Goal: Navigation & Orientation: Find specific page/section

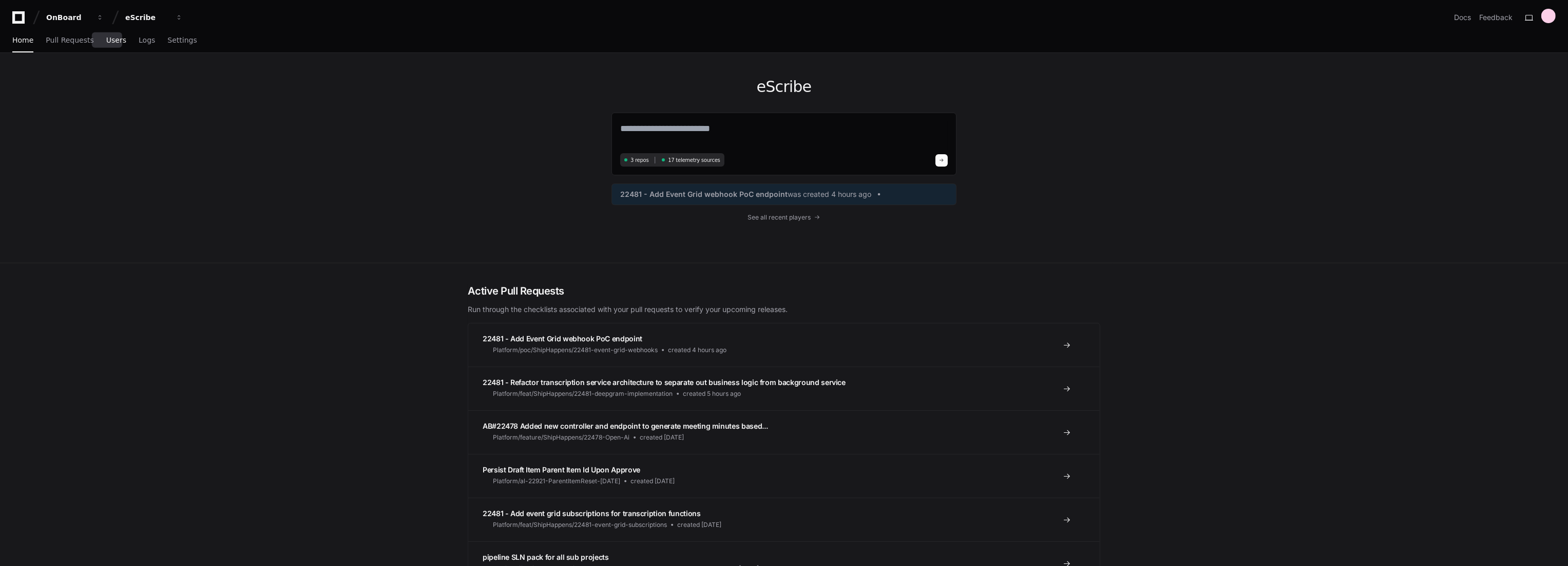
click at [107, 43] on span "Users" at bounding box center [116, 40] width 20 height 6
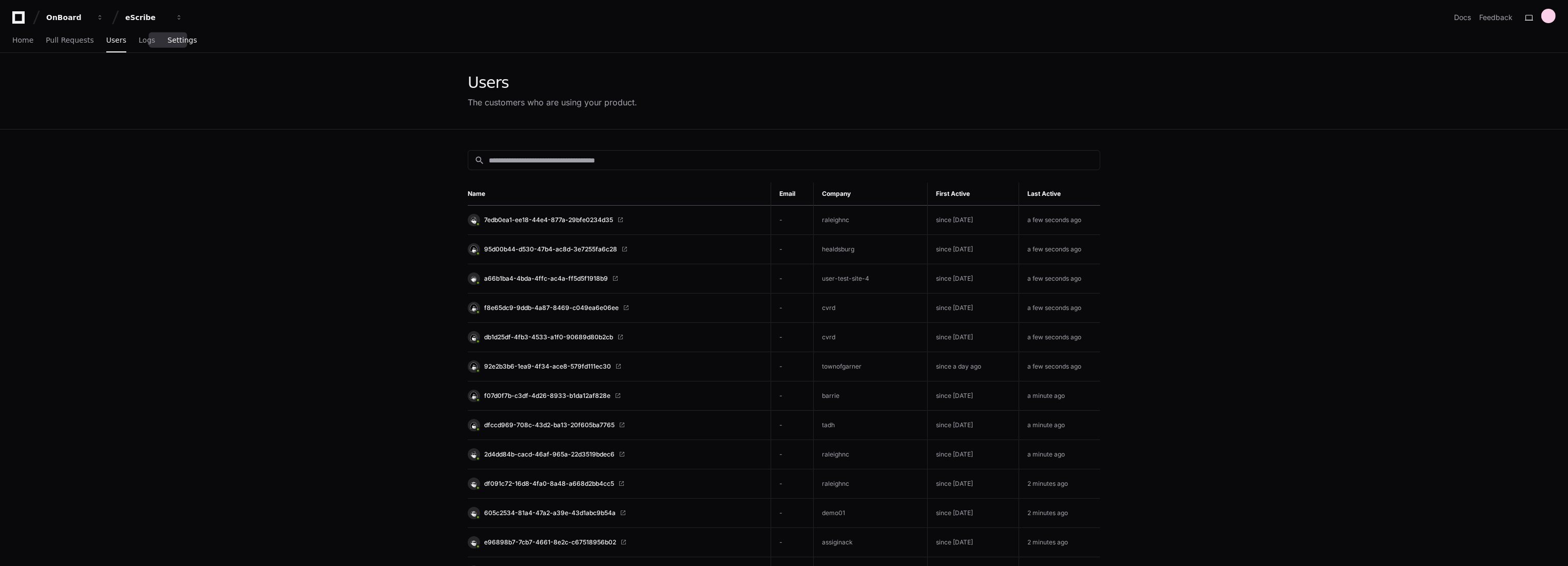
click at [169, 38] on span "Settings" at bounding box center [182, 40] width 29 height 6
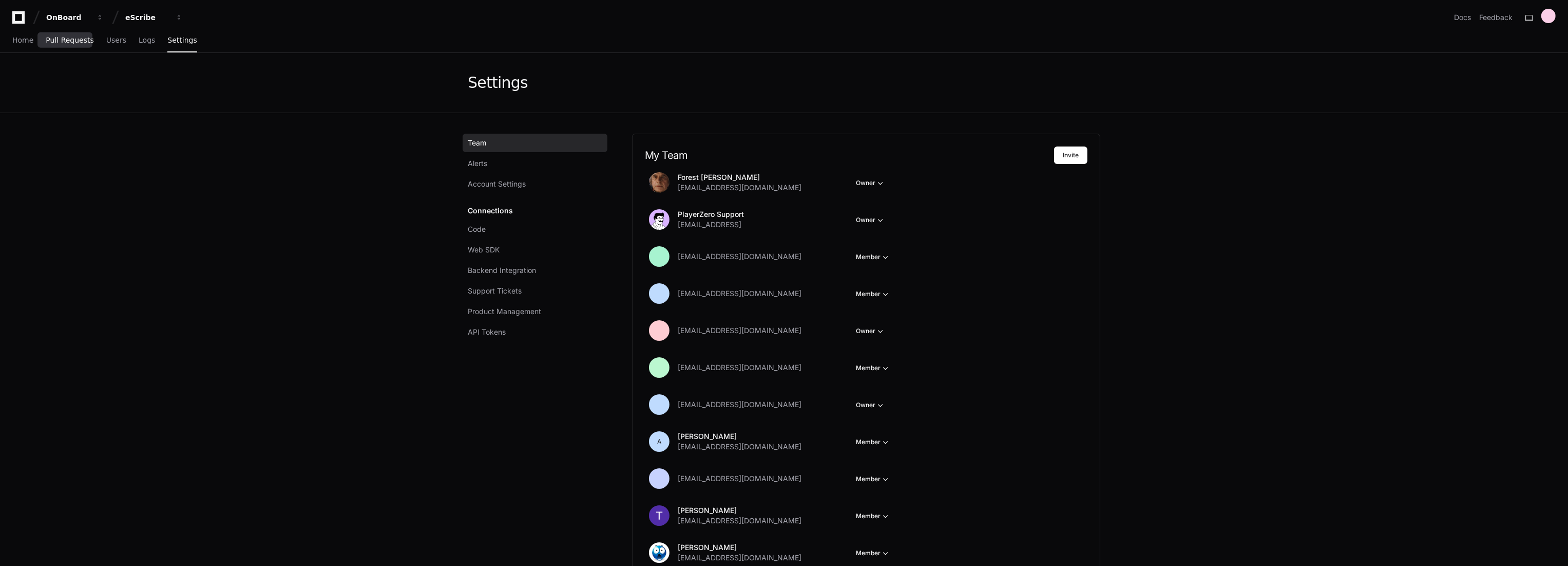
click at [67, 52] on link "Pull Requests" at bounding box center [69, 40] width 48 height 24
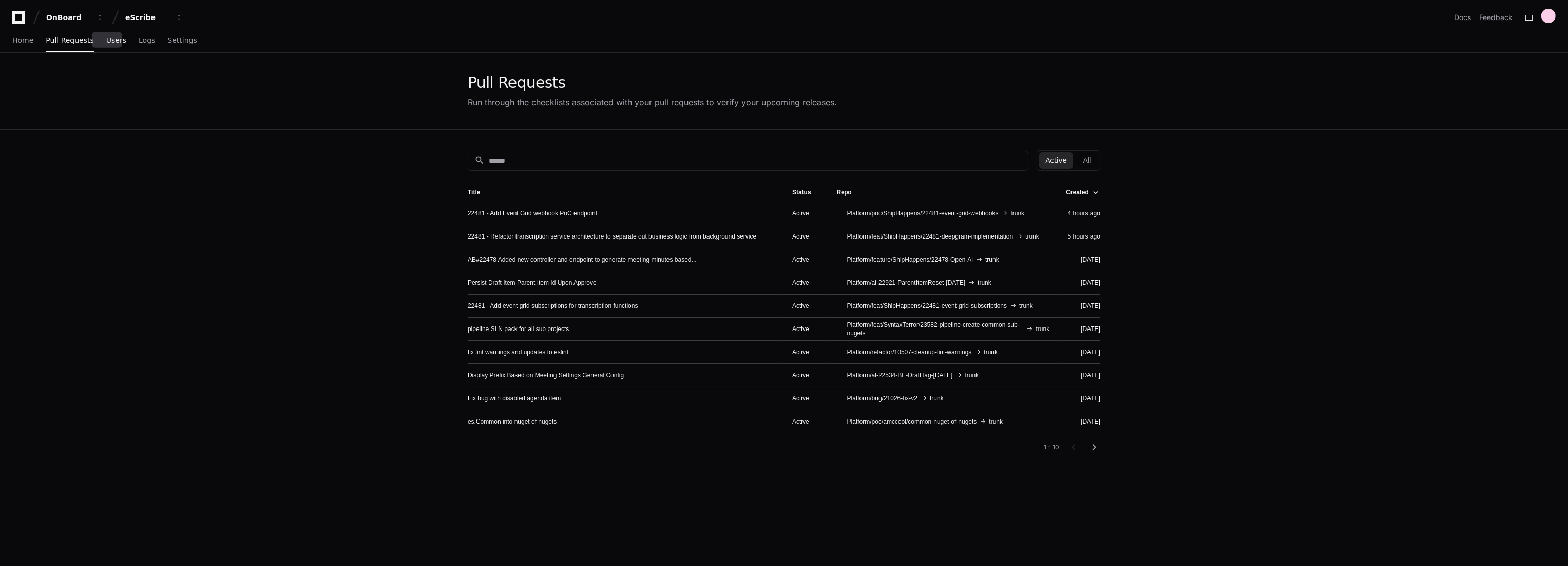
click at [107, 43] on span "Users" at bounding box center [116, 40] width 20 height 6
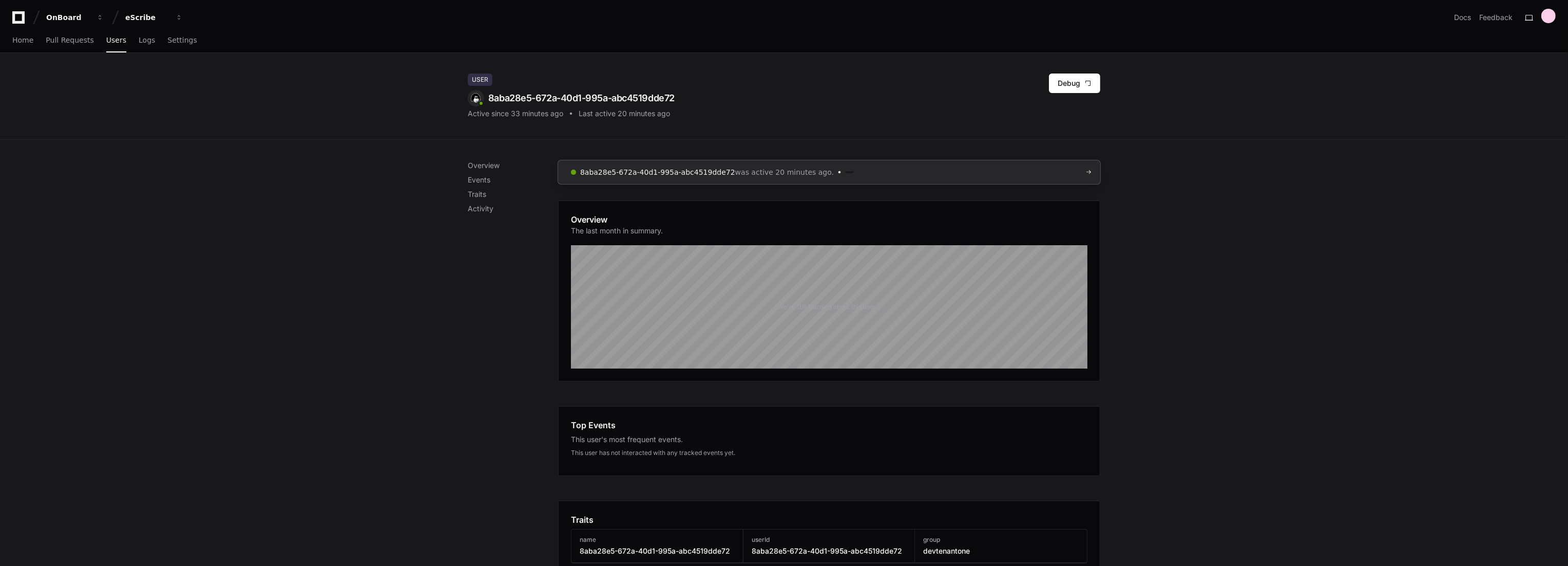
click at [757, 160] on link "8aba28e5-672a-40d1-995a-abc4519dde72 was active 20 minutes ago." at bounding box center [830, 172] width 542 height 24
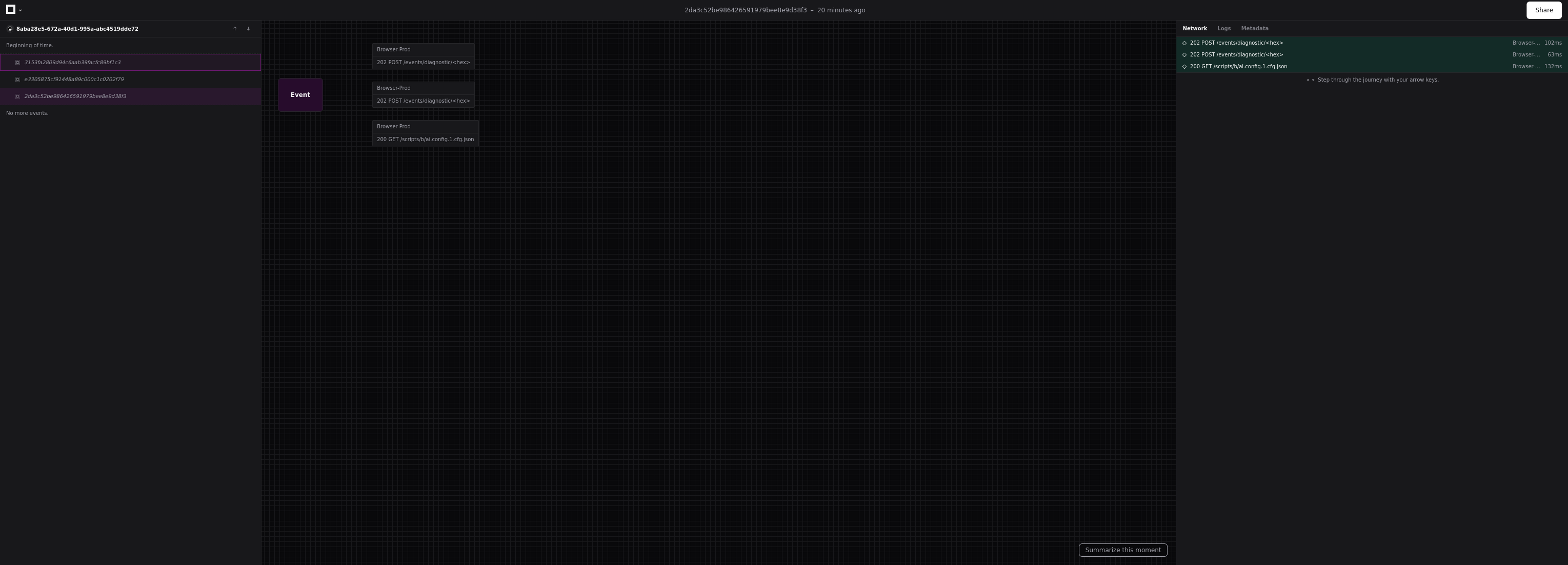
click at [106, 56] on div "3153fa2809d94c6aab39facfc89bf1c3" at bounding box center [130, 62] width 261 height 17
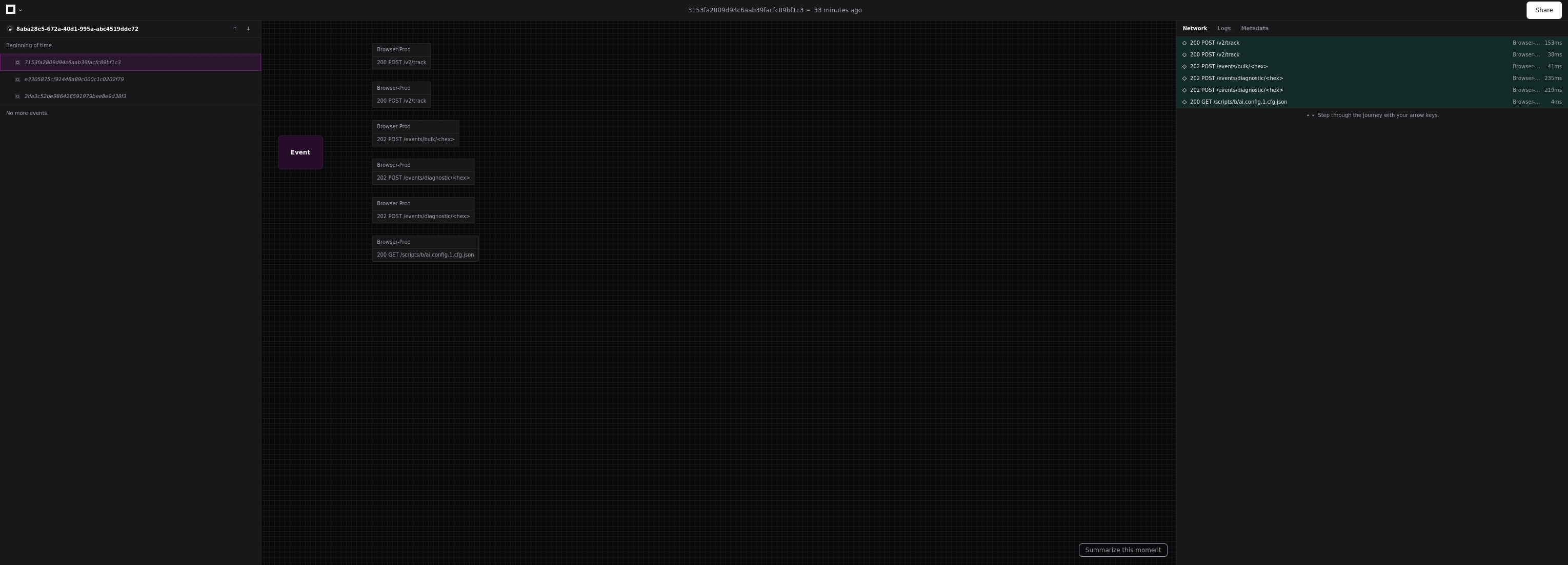
click at [91, 70] on div "3153fa2809d94c6aab39facfc89bf1c3" at bounding box center [130, 62] width 261 height 17
click at [89, 83] on div "e3305875cf91448a89c000c1c0202f79" at bounding box center [130, 79] width 261 height 17
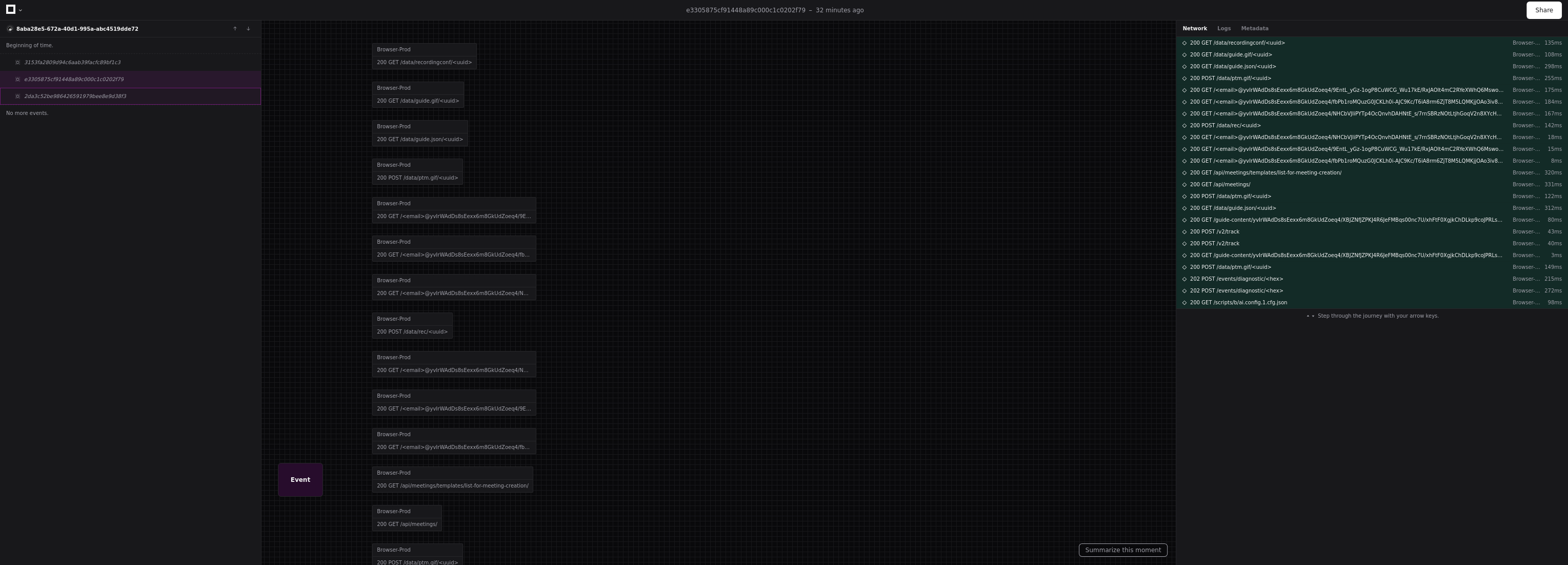
click at [82, 95] on span "2da3c52be986426591979bee8e9d38f3" at bounding box center [75, 96] width 102 height 8
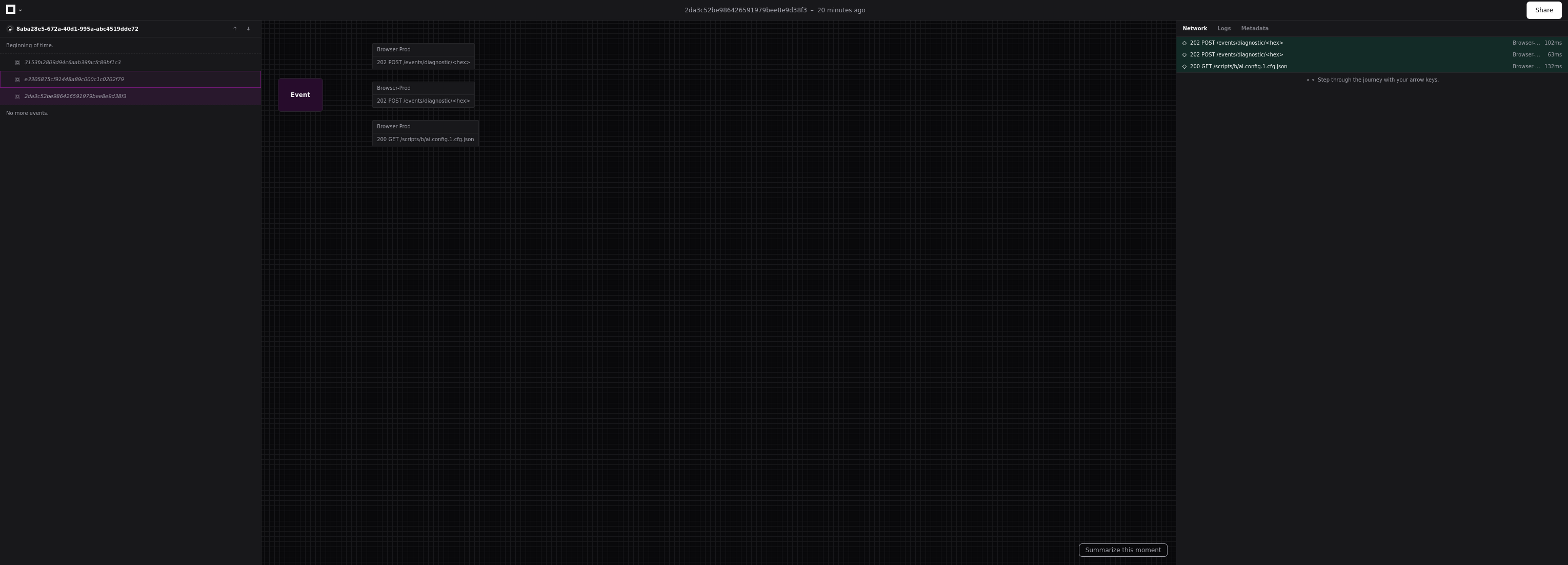
click at [101, 74] on div "e3305875cf91448a89c000c1c0202f79" at bounding box center [130, 79] width 261 height 17
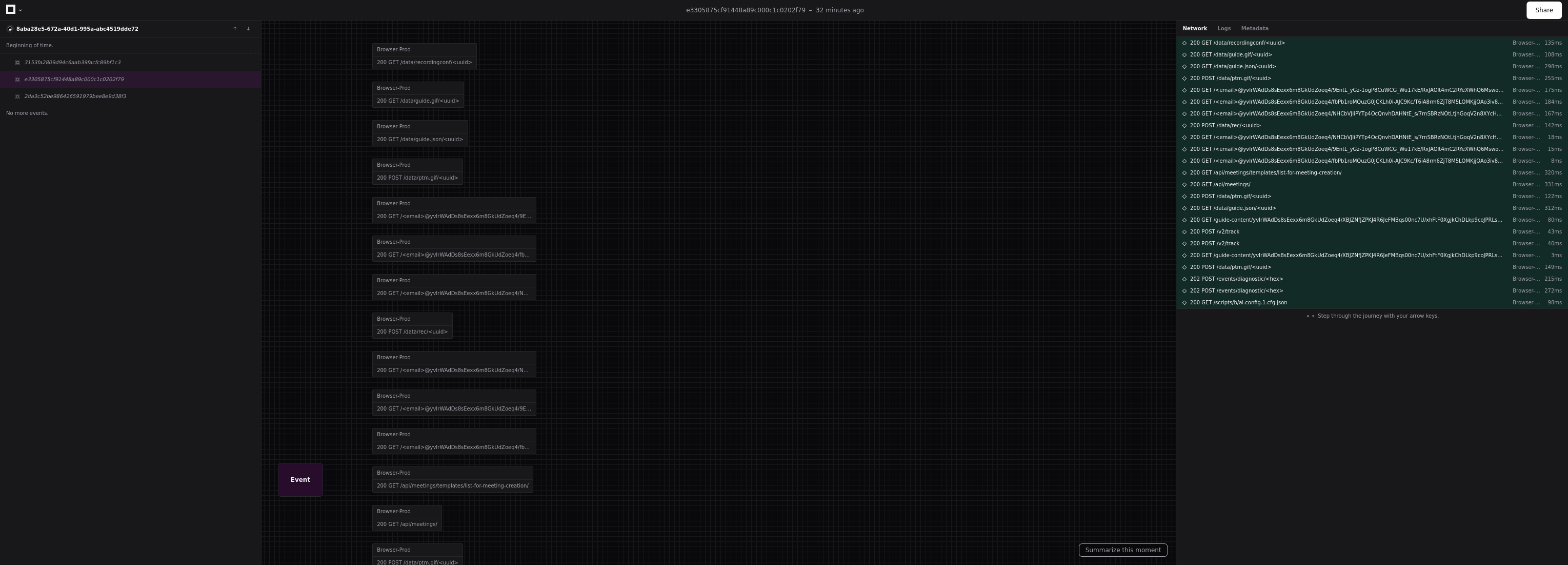
click at [487, 215] on div at bounding box center [784, 282] width 1568 height 565
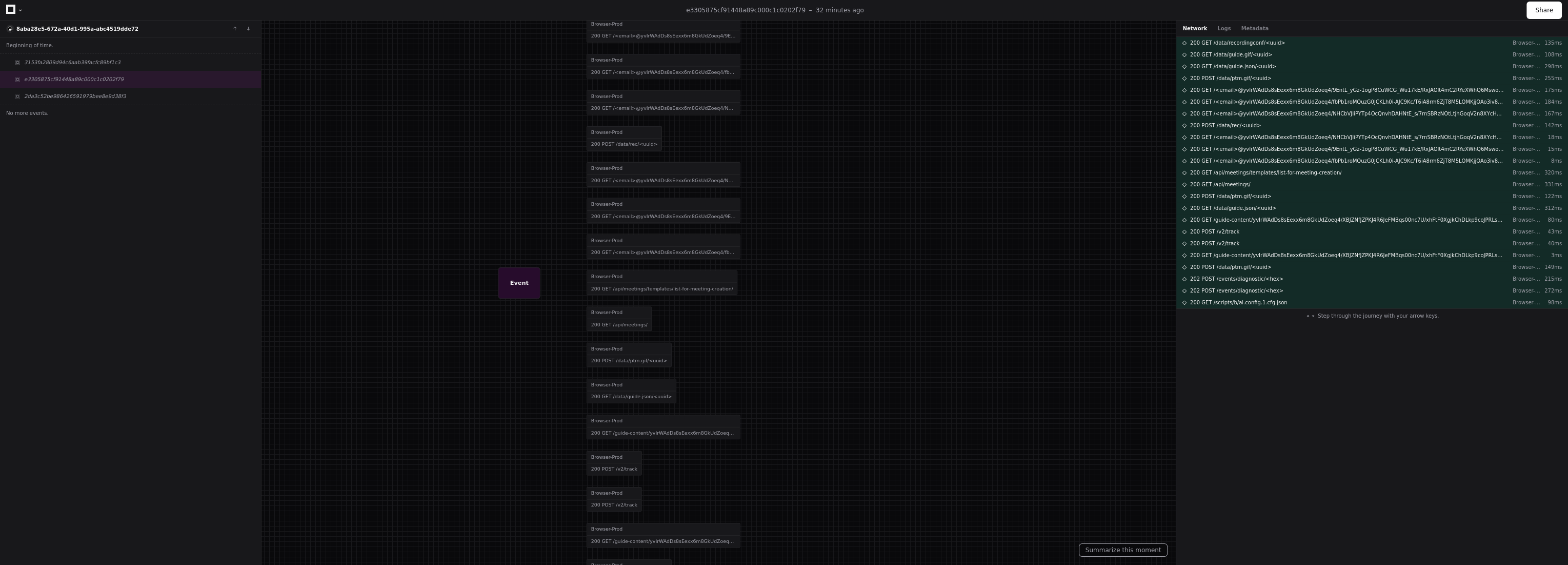
drag, startPoint x: 554, startPoint y: 256, endPoint x: 751, endPoint y: 78, distance: 265.5
click at [751, 78] on div at bounding box center [972, 98] width 1470 height 529
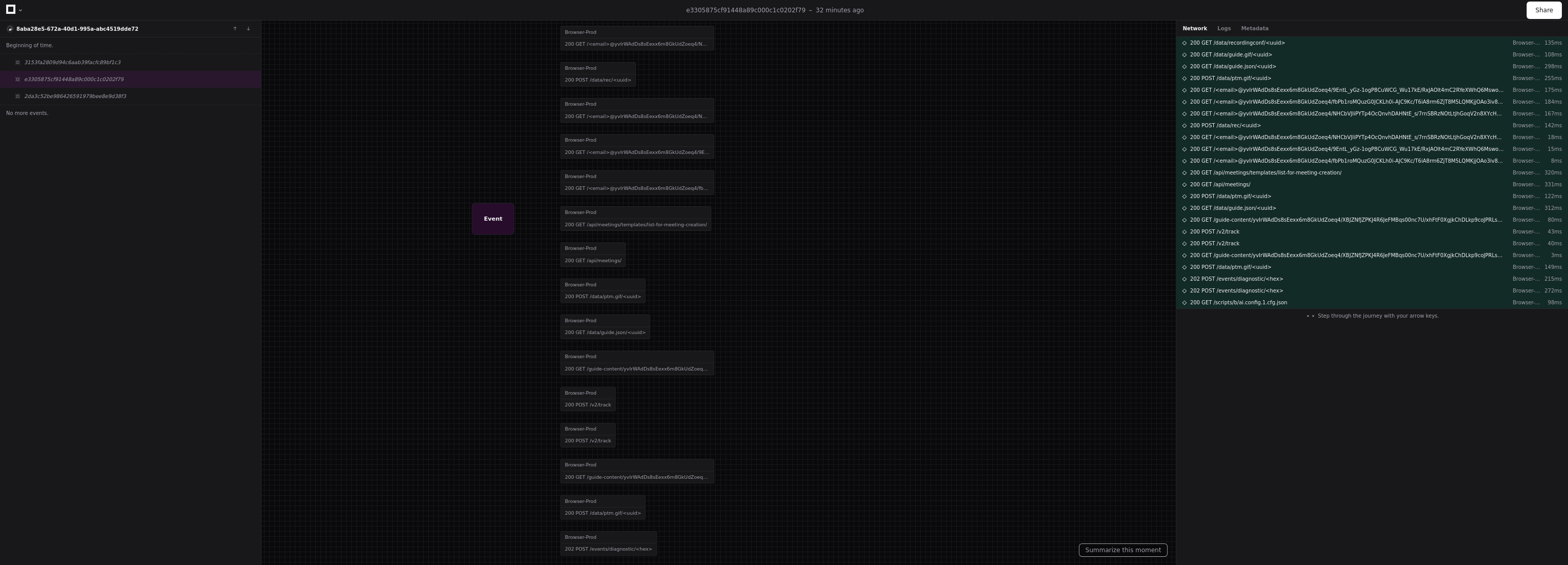
drag, startPoint x: 757, startPoint y: 316, endPoint x: 656, endPoint y: 144, distance: 199.5
click at [656, 144] on div at bounding box center [946, 34] width 1470 height 529
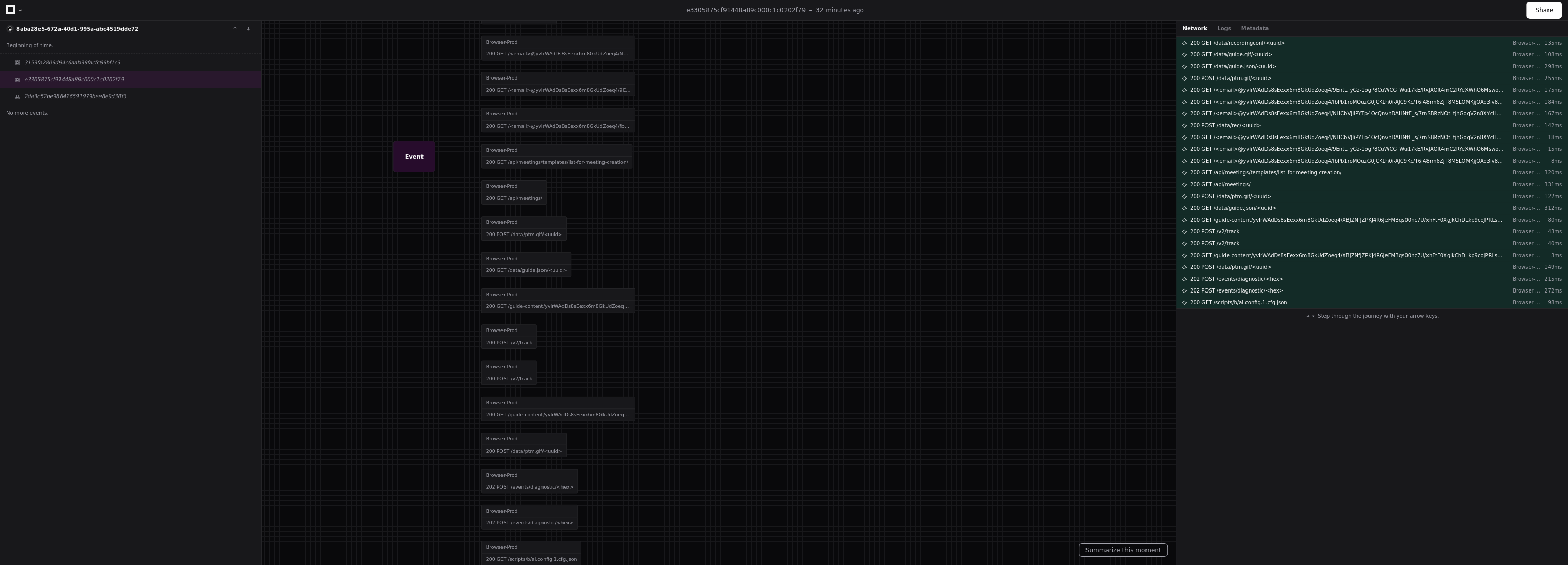
drag, startPoint x: 692, startPoint y: 192, endPoint x: 697, endPoint y: 486, distance: 294.0
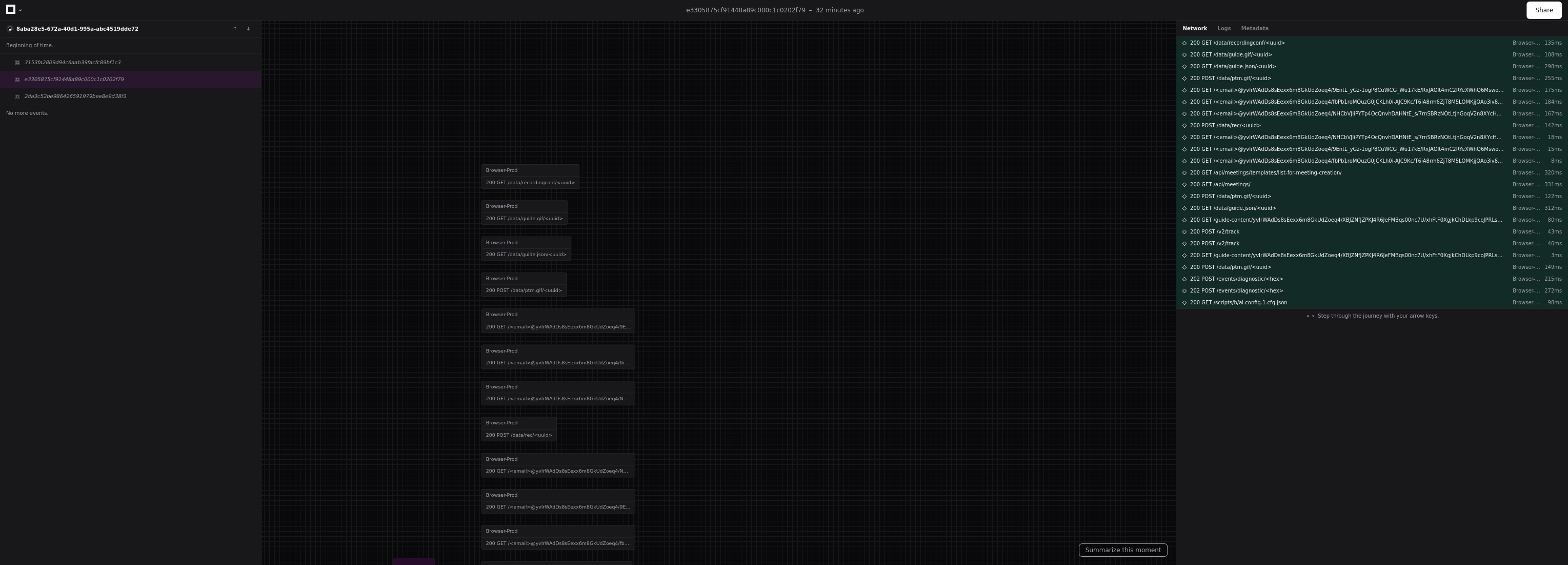
drag, startPoint x: 583, startPoint y: 84, endPoint x: 570, endPoint y: 259, distance: 175.5
click at [571, 264] on div at bounding box center [867, 388] width 1470 height 529
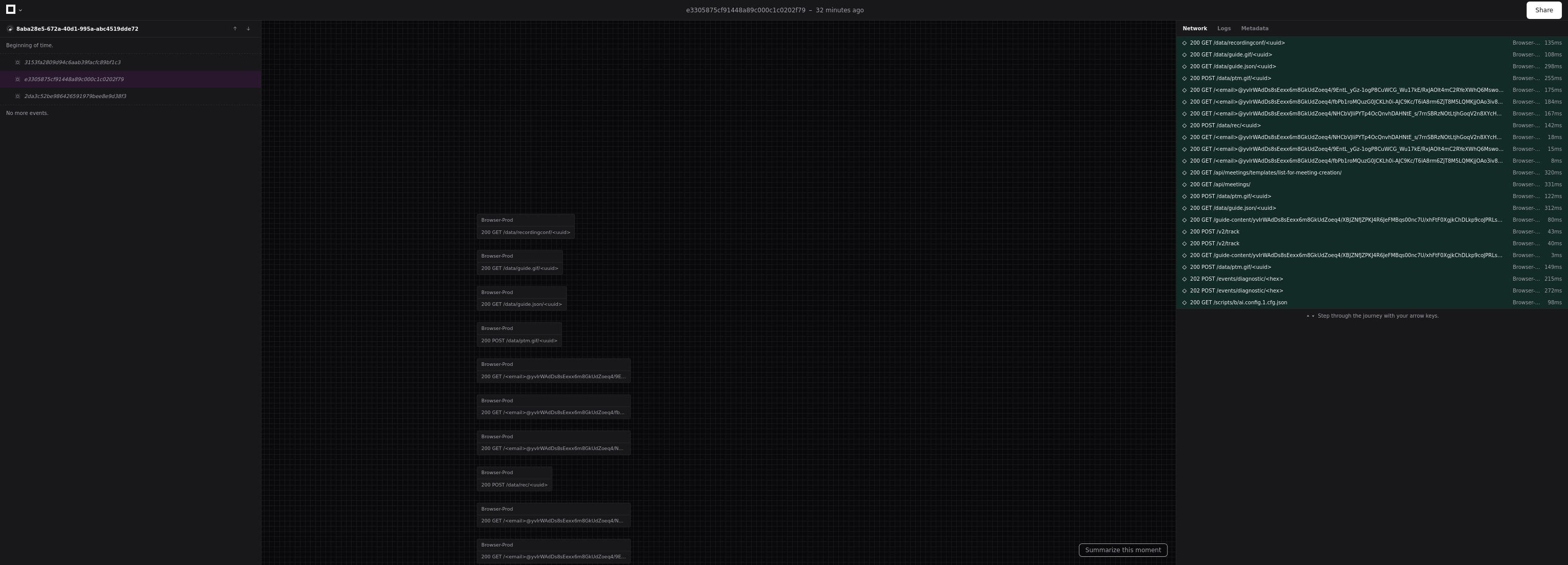
click at [526, 230] on div at bounding box center [862, 438] width 1470 height 529
click at [1280, 38] on div "200 GET /data/recordingconf/<uuid> Browser-Prod 135ms" at bounding box center [1371, 43] width 392 height 12
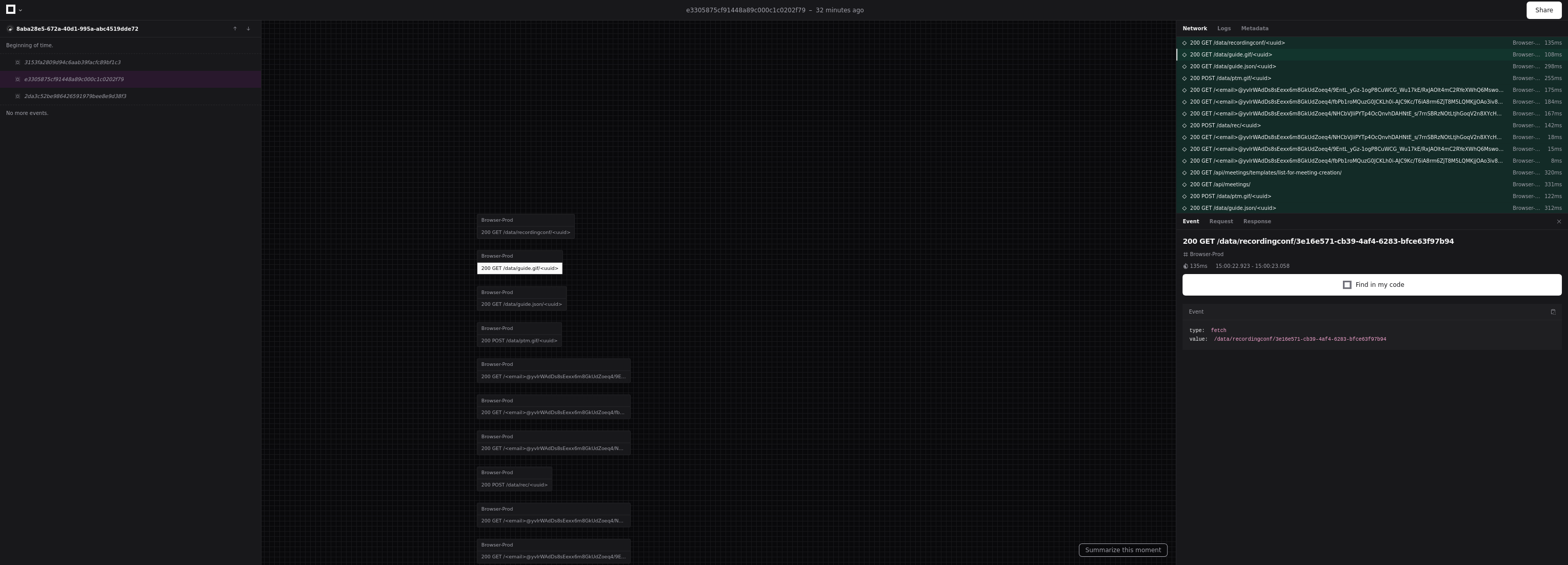
click at [1264, 50] on div "200 GET /data/guide.gif/<uuid> Browser-Prod 108ms" at bounding box center [1371, 54] width 392 height 12
click at [1214, 219] on button "Request" at bounding box center [1221, 221] width 24 height 8
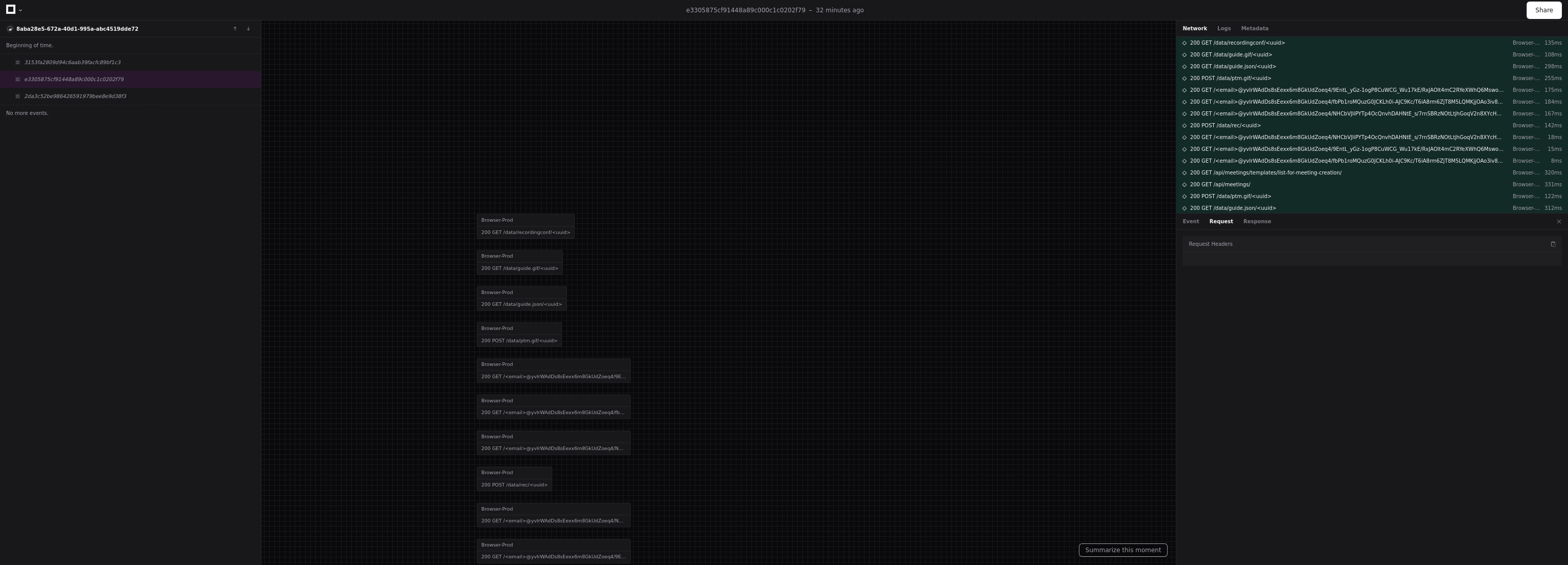
click at [1215, 224] on button "Request" at bounding box center [1221, 221] width 24 height 8
click at [1244, 221] on button "Response" at bounding box center [1257, 221] width 27 height 8
click at [1217, 219] on button "Request" at bounding box center [1221, 221] width 24 height 8
click at [1239, 53] on span "200 GET /data/guide.gif/<uuid>" at bounding box center [1231, 54] width 82 height 8
click at [1234, 86] on span "200 GET /<email>@yvIrWAdDs8sEexx6m8GkUdZoeq4/9EntL_yGz-1ogP8CuWCG_Wu17kE/RxJAOl…" at bounding box center [1347, 90] width 314 height 8
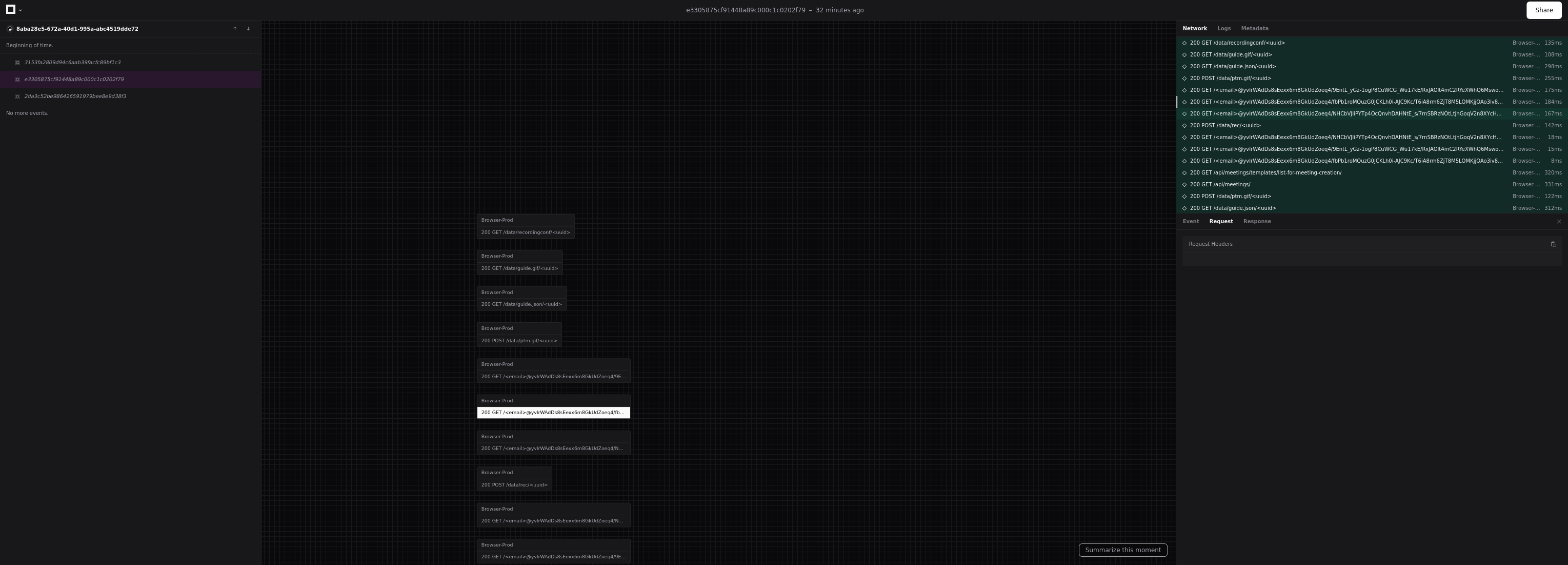
click at [1230, 108] on div "200 GET /<email>@yvIrWAdDs8sEexx6m8GkUdZoeq4/NHCbVJIiPYTp4OcQnvhDAHNtE_s/7rnSBR…" at bounding box center [1371, 114] width 392 height 12
click at [1235, 103] on span "200 GET /<email>@yvIrWAdDs8sEexx6m8GkUdZoeq4/fbPb1roMQuzG0JCKLh0i-AJC9Kc/T6iA8r…" at bounding box center [1347, 102] width 314 height 8
click at [1241, 116] on span "200 GET /<email>@yvIrWAdDs8sEexx6m8GkUdZoeq4/NHCbVJIiPYTp4OcQnvhDAHNtE_s/7rnSBR…" at bounding box center [1347, 114] width 314 height 8
click at [1236, 128] on span "200 POST /data/rec/<uuid>" at bounding box center [1226, 125] width 72 height 8
click at [1233, 147] on span "200 GET /<email>@yvIrWAdDs8sEexx6m8GkUdZoeq4/9EntL_yGz-1ogP8CuWCG_Wu17kE/RxJAOl…" at bounding box center [1347, 149] width 314 height 8
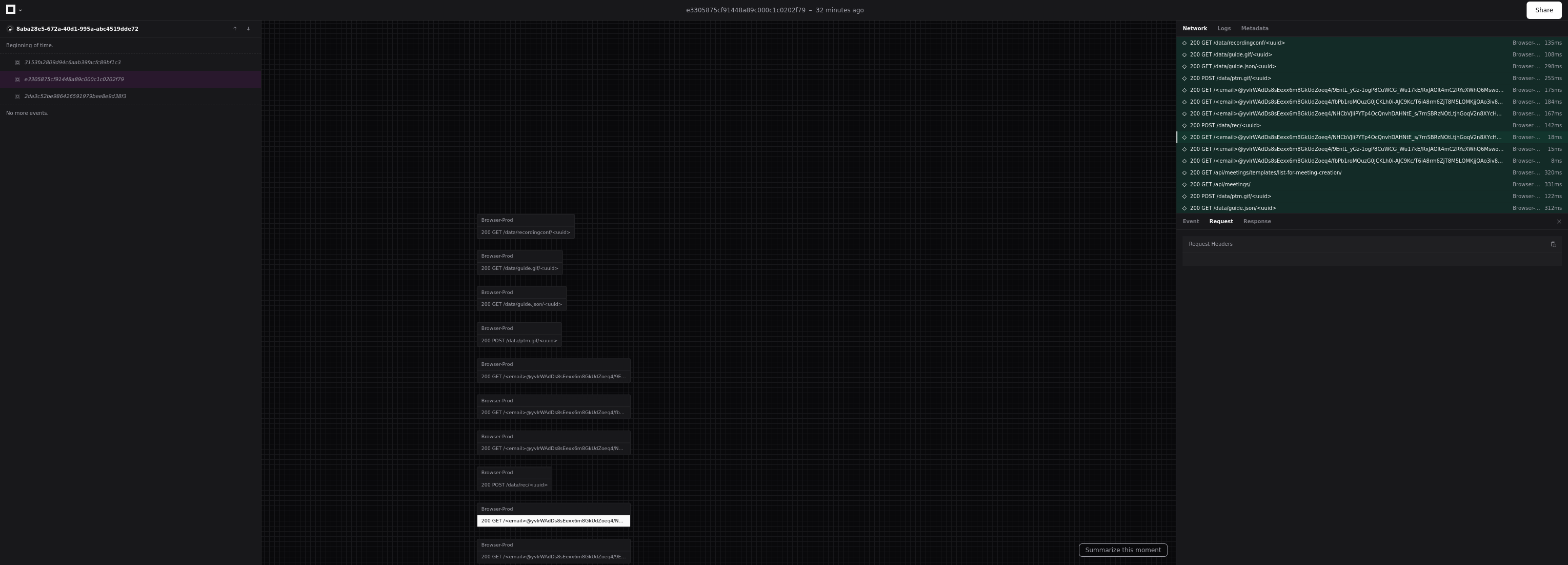
click at [1237, 135] on span "200 GET /<email>@yvIrWAdDs8sEexx6m8GkUdZoeq4/NHCbVJIiPYTp4OcQnvhDAHNtE_s/7rnSBR…" at bounding box center [1347, 137] width 314 height 8
click at [1236, 120] on div "200 POST /data/rec/<uuid> Browser-Prod 142ms" at bounding box center [1371, 125] width 392 height 12
click at [1191, 215] on div "Event Request Response" at bounding box center [1371, 222] width 392 height 17
click at [1189, 220] on button "Event" at bounding box center [1191, 221] width 17 height 8
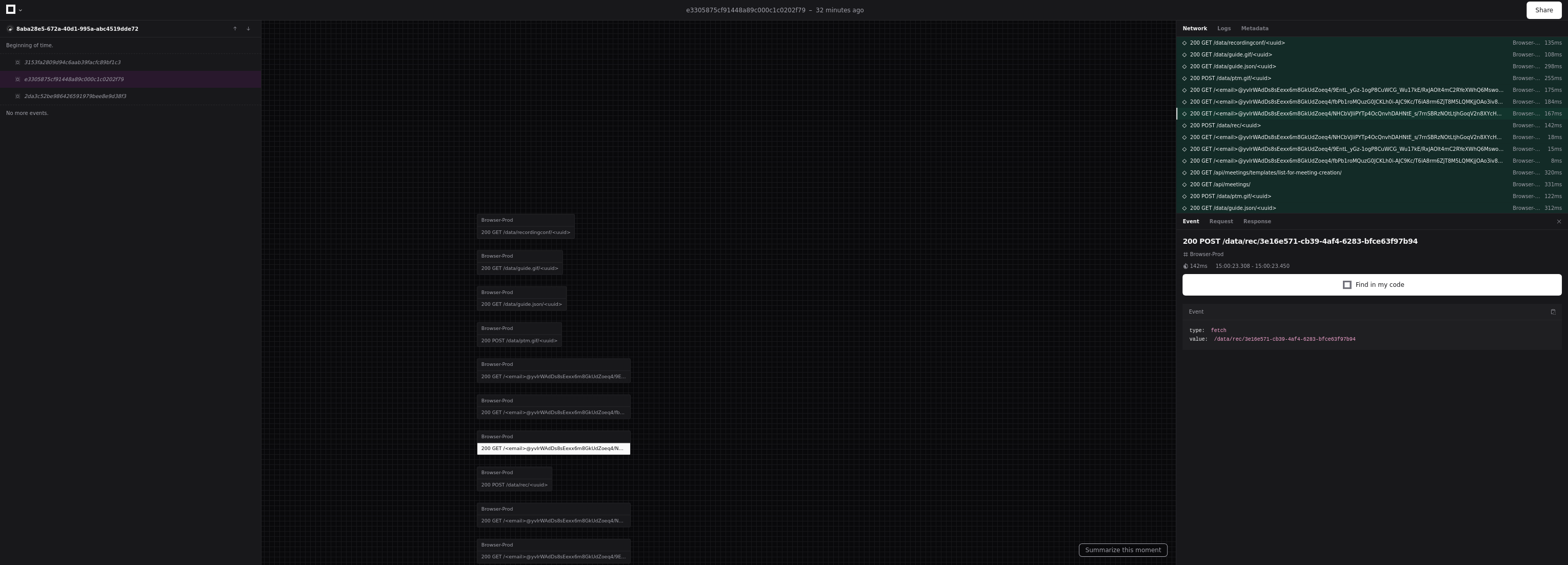
click at [1233, 113] on span "200 GET /<email>@yvIrWAdDs8sEexx6m8GkUdZoeq4/NHCbVJIiPYTp4OcQnvhDAHNtE_s/7rnSBR…" at bounding box center [1347, 114] width 314 height 8
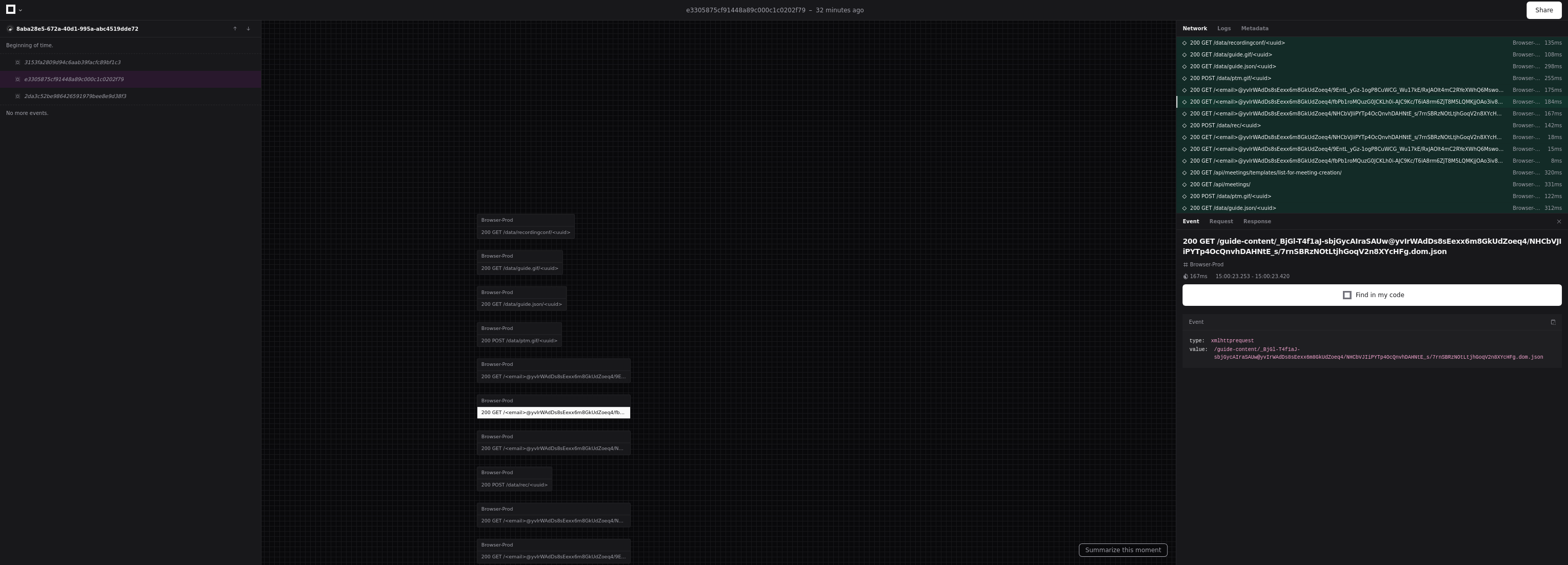
click at [1245, 100] on span "200 GET /<email>@yvIrWAdDs8sEexx6m8GkUdZoeq4/fbPb1roMQuzG0JCKLh0i-AJC9Kc/T6iA8r…" at bounding box center [1347, 102] width 314 height 8
click at [1226, 160] on span "200 GET /<email>@yvIrWAdDs8sEexx6m8GkUdZoeq4/fbPb1roMQuzG0JCKLh0i-AJC9Kc/T6iA8r…" at bounding box center [1347, 161] width 314 height 8
click at [1226, 172] on span "200 GET /api/meetings/templates/list-for-meeting-creation/" at bounding box center [1266, 173] width 152 height 8
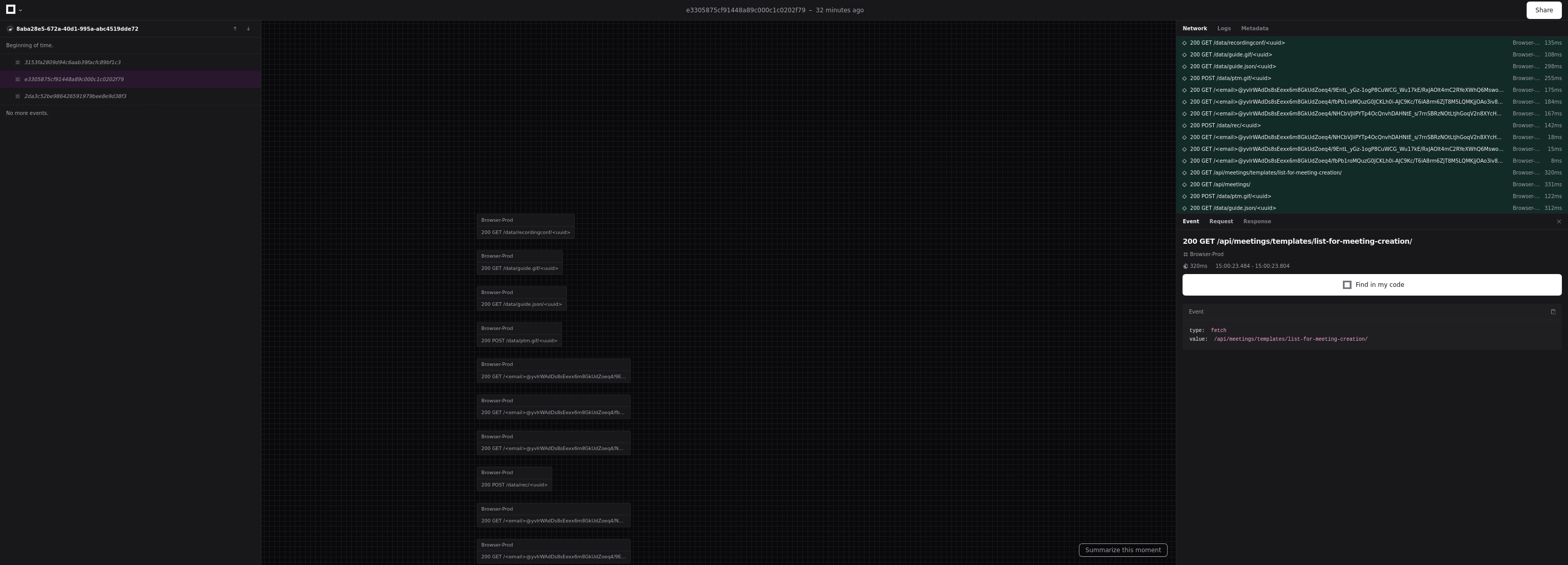
click at [1210, 217] on button "Request" at bounding box center [1221, 221] width 24 height 8
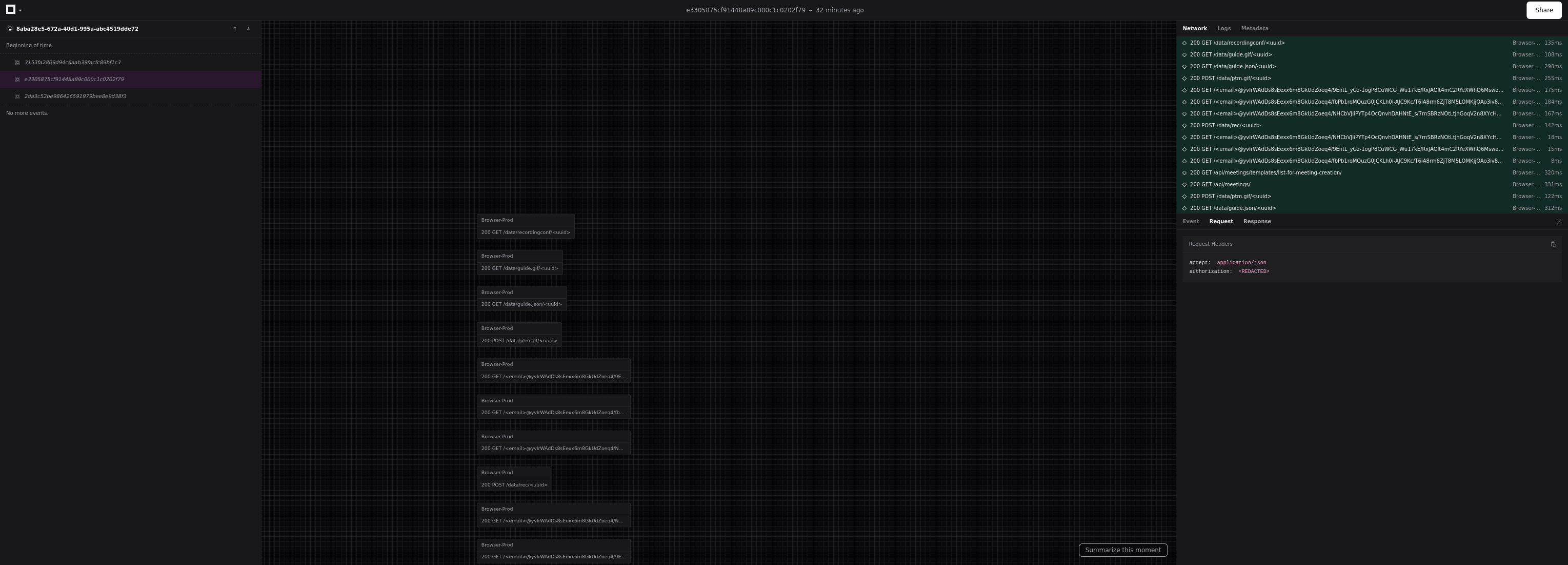
click at [1245, 221] on button "Response" at bounding box center [1257, 221] width 27 height 8
click at [1191, 378] on li ": [ { ... }, { ... }, { ... }, ... ]" at bounding box center [1371, 375] width 366 height 8
click at [1191, 372] on span ":" at bounding box center [1192, 375] width 7 height 6
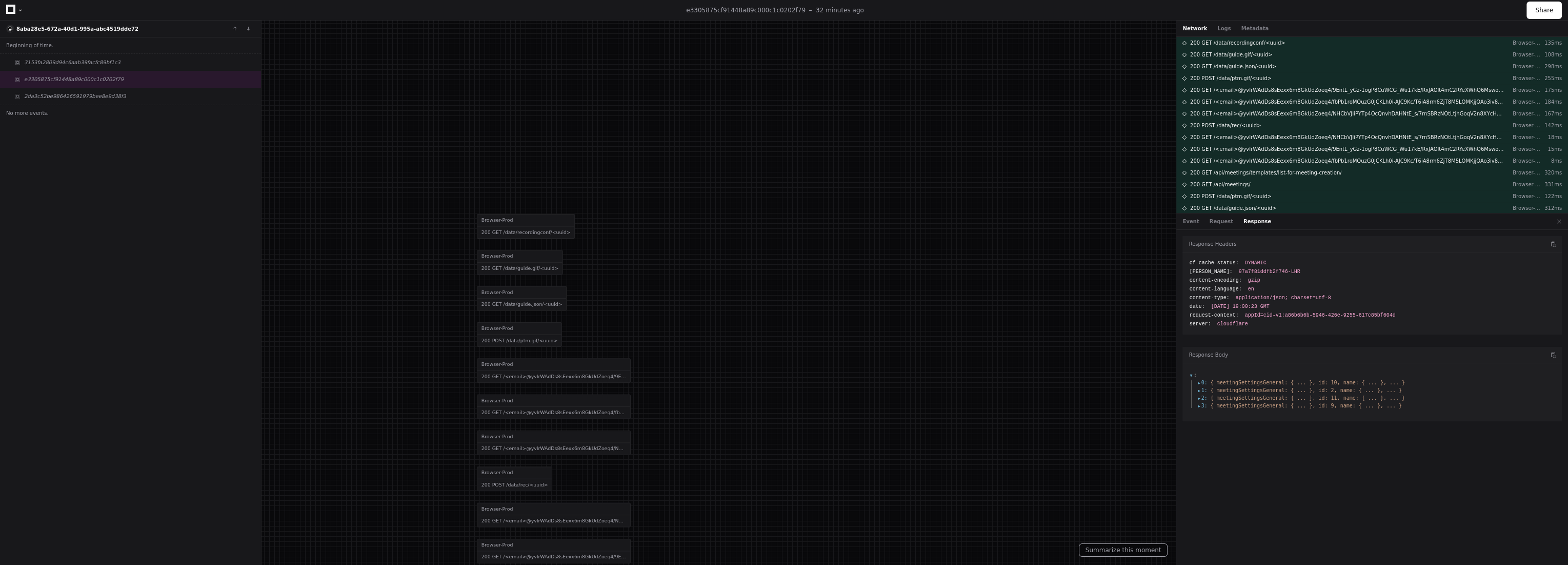
click at [1198, 379] on span "0 :" at bounding box center [1201, 382] width 10 height 8
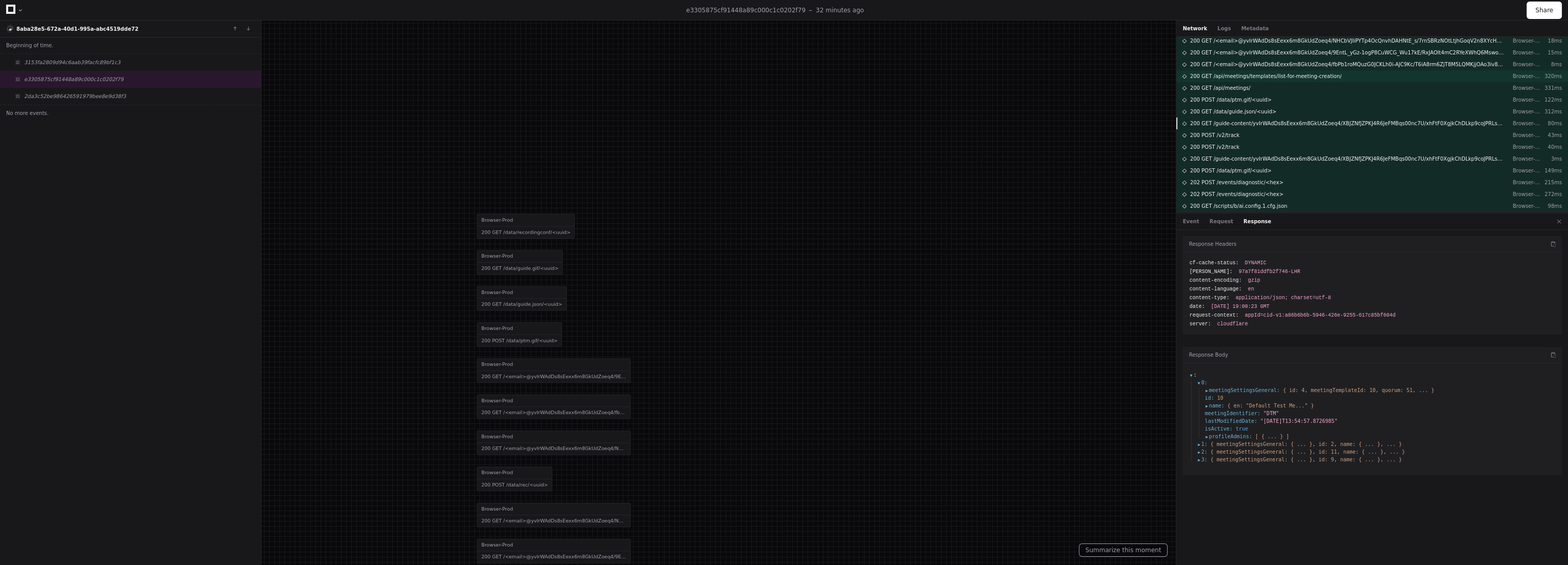
scroll to position [112, 0]
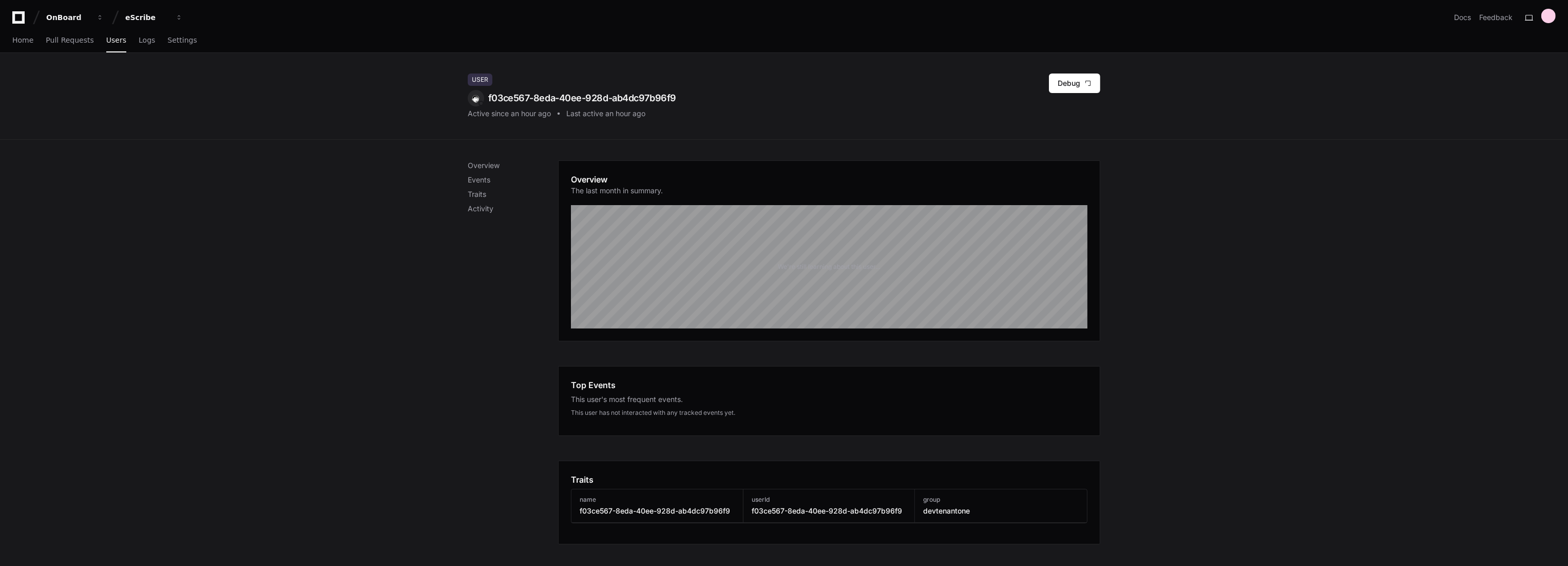
click at [479, 174] on div "Overview Events Traits Activity" at bounding box center [512, 186] width 90 height 53
click at [480, 180] on p "Events" at bounding box center [512, 180] width 90 height 10
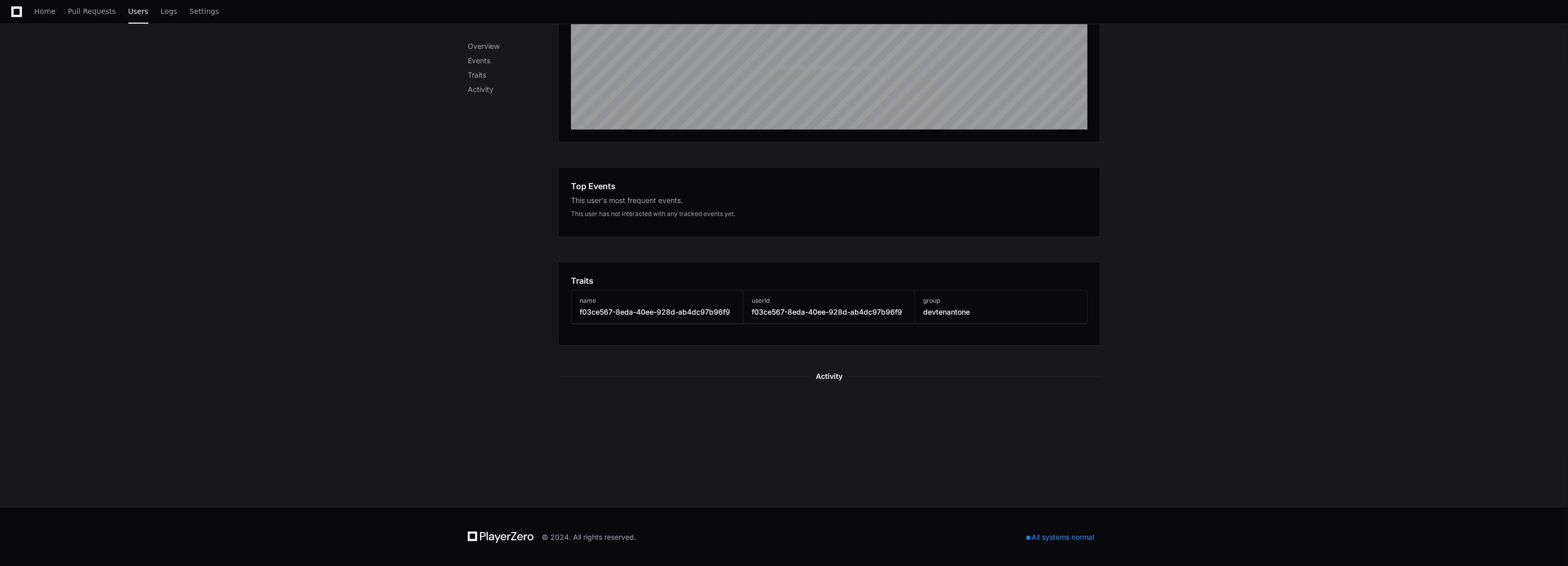
scroll to position [199, 0]
click at [480, 72] on p "Traits" at bounding box center [512, 75] width 90 height 10
click at [480, 86] on p "Activity" at bounding box center [512, 90] width 90 height 10
click at [489, 48] on p "Overview" at bounding box center [512, 46] width 90 height 10
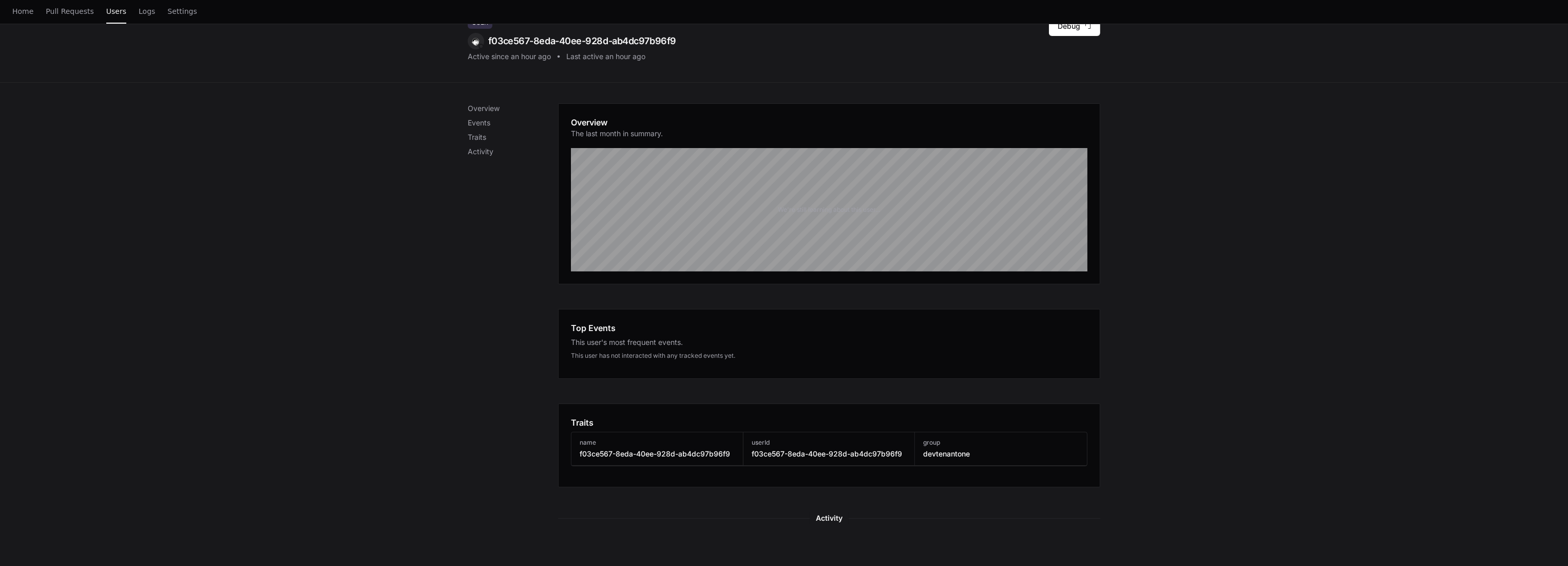
scroll to position [0, 0]
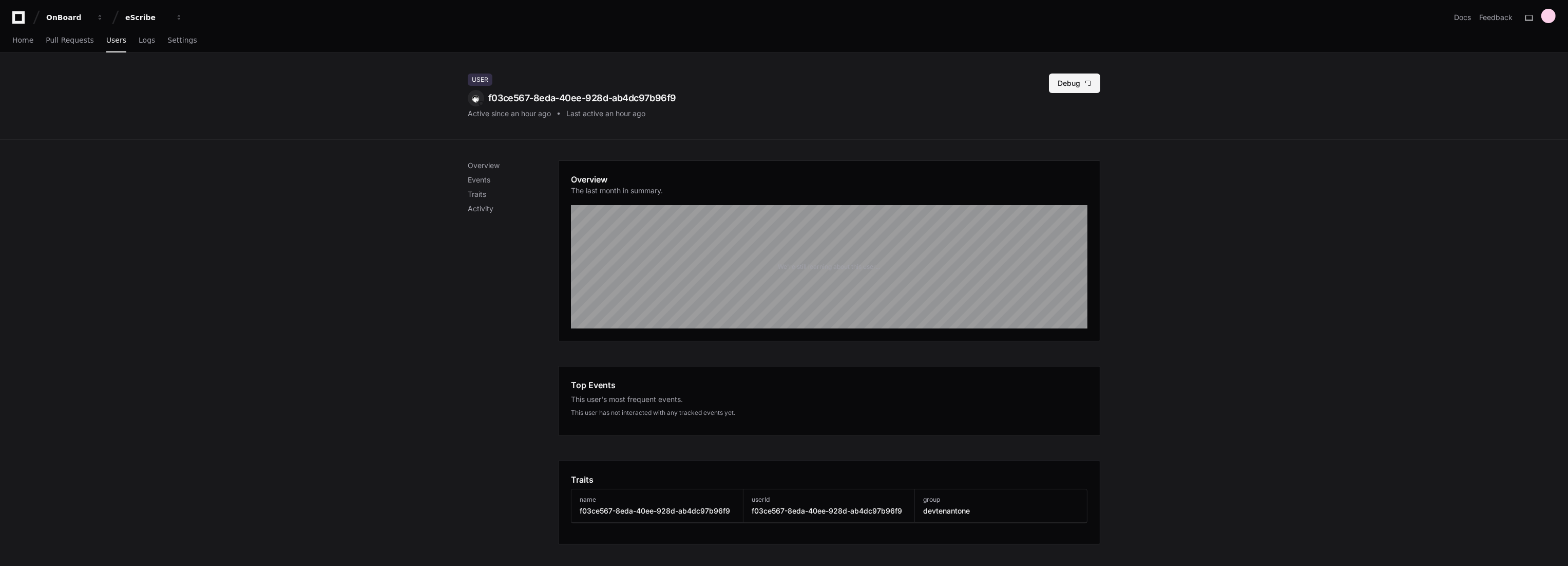
click at [1066, 80] on button "Debug" at bounding box center [1075, 83] width 51 height 20
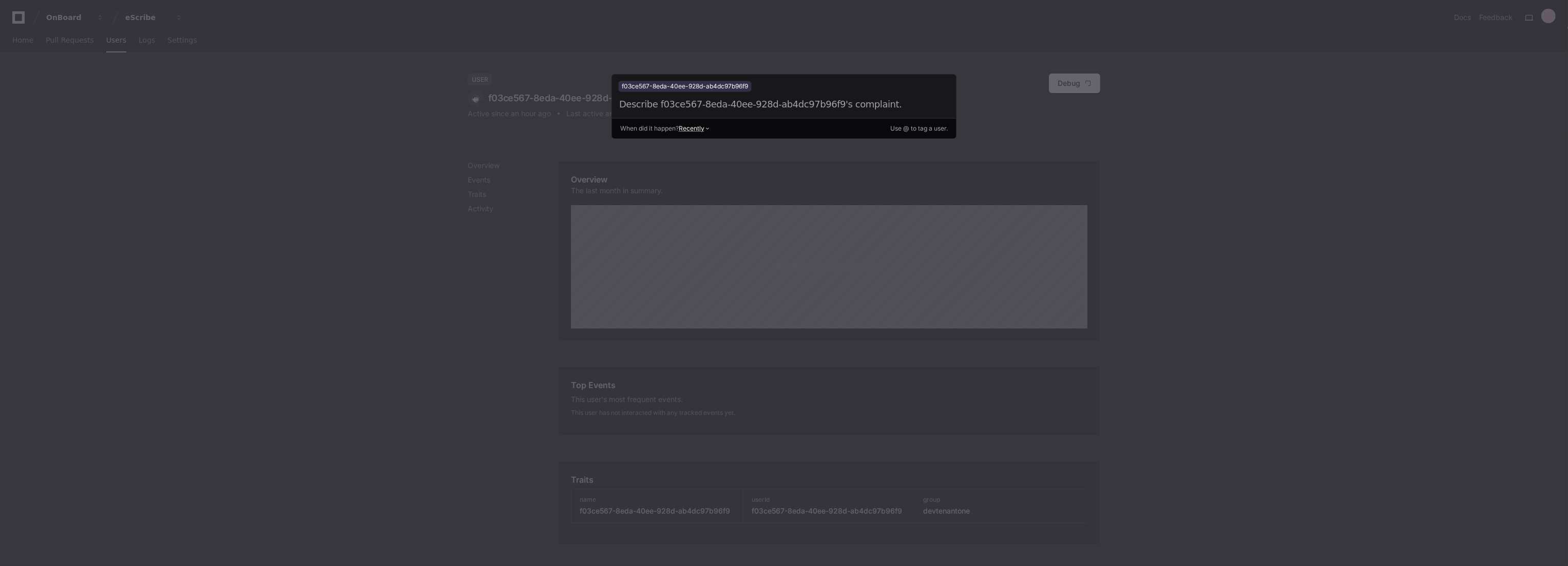
click at [1071, 146] on div at bounding box center [784, 283] width 1568 height 566
